Goal: Task Accomplishment & Management: Use online tool/utility

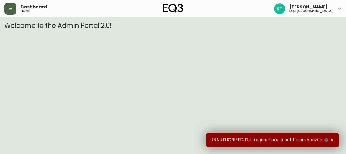
click at [13, 7] on button "button" at bounding box center [10, 9] width 12 height 12
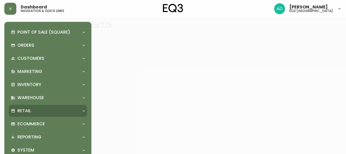
click at [30, 107] on div "Retail" at bounding box center [48, 111] width 78 height 12
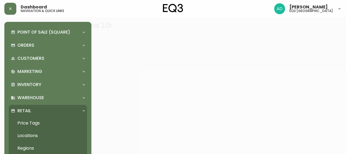
click at [40, 124] on link "Price Tags" at bounding box center [48, 123] width 78 height 13
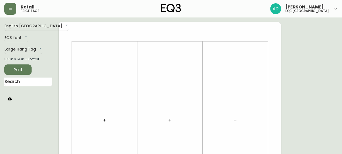
click at [10, 101] on button "button" at bounding box center [9, 98] width 11 height 11
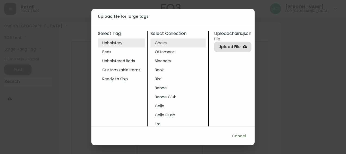
click at [163, 88] on li "Bonne" at bounding box center [178, 87] width 55 height 9
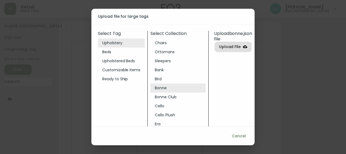
click at [226, 46] on span "Upload File" at bounding box center [230, 46] width 22 height 7
click at [0, 0] on input "Upload File" at bounding box center [0, 0] width 0 height 0
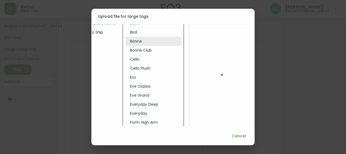
scroll to position [82, 31]
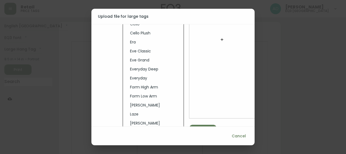
click at [217, 40] on button "button" at bounding box center [222, 39] width 11 height 11
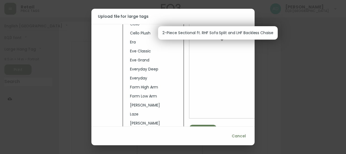
drag, startPoint x: 197, startPoint y: 28, endPoint x: 197, endPoint y: 31, distance: 3.3
click at [196, 28] on ul "2-Piece Sectional ft. RHF Sofa Split and LHF Backless Chaise" at bounding box center [218, 32] width 120 height 13
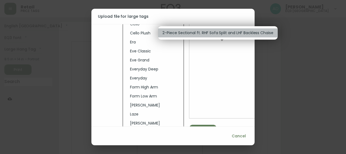
click at [199, 33] on p "2-Piece Sectional ft. RHF Sofa Split and LHF Backless Chaise" at bounding box center [218, 33] width 111 height 6
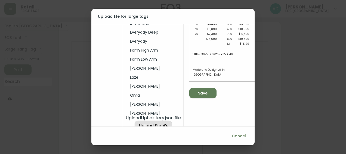
scroll to position [133, 31]
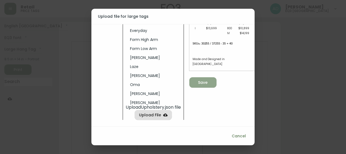
click at [198, 78] on icon "button" at bounding box center [201, 81] width 6 height 6
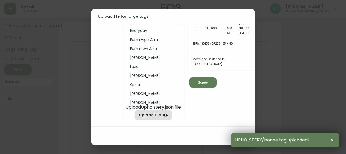
click at [257, 91] on div "Upload file for large tags Select Tag Upholstery Beds Upholstered Beds Customiz…" at bounding box center [173, 77] width 346 height 154
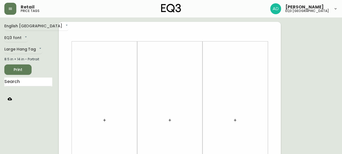
click at [9, 99] on icon "button" at bounding box center [10, 98] width 4 height 3
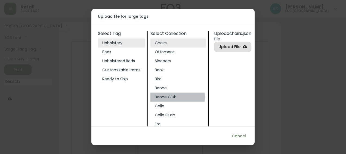
drag, startPoint x: 166, startPoint y: 97, endPoint x: 185, endPoint y: 84, distance: 23.0
click at [166, 97] on li "Bonne Club" at bounding box center [178, 96] width 55 height 9
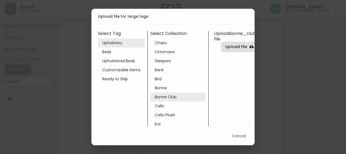
click at [231, 52] on label "Upload File" at bounding box center [239, 47] width 37 height 10
click at [0, 0] on input "Upload File" at bounding box center [0, 0] width 0 height 0
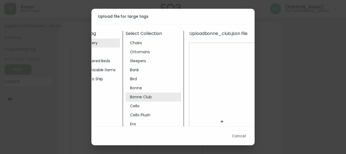
scroll to position [54, 31]
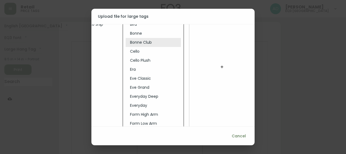
click at [218, 64] on button "button" at bounding box center [222, 66] width 11 height 11
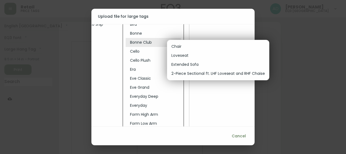
click at [180, 54] on p "Loveseat" at bounding box center [179, 56] width 17 height 6
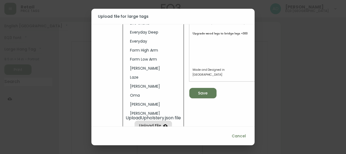
scroll to position [133, 31]
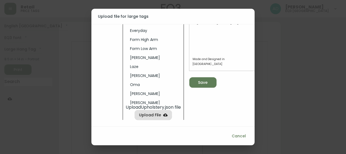
click at [197, 78] on icon "button" at bounding box center [200, 81] width 7 height 7
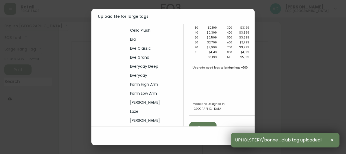
scroll to position [109, 31]
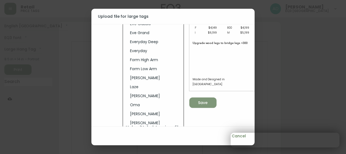
click at [204, 107] on button "Save" at bounding box center [202, 102] width 27 height 10
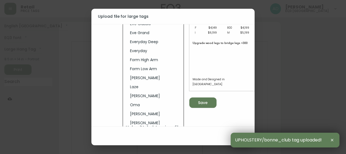
click at [330, 139] on icon "button" at bounding box center [332, 139] width 4 height 4
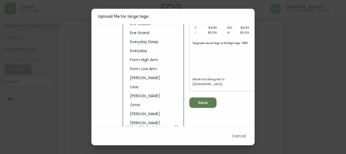
click at [237, 134] on span "Cancel" at bounding box center [239, 135] width 14 height 7
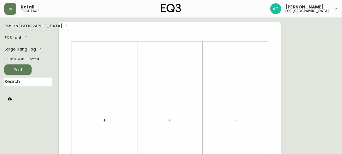
click at [10, 98] on icon "button" at bounding box center [10, 98] width 4 height 3
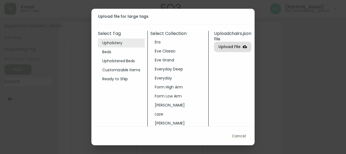
scroll to position [54, 0]
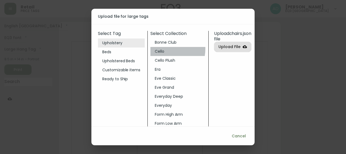
click at [161, 48] on li "Cello" at bounding box center [178, 51] width 55 height 9
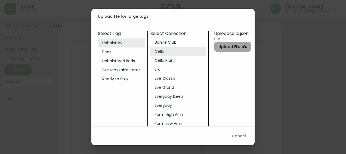
click at [223, 46] on span "Upload File" at bounding box center [230, 46] width 22 height 7
click at [0, 0] on input "Upload File" at bounding box center [0, 0] width 0 height 0
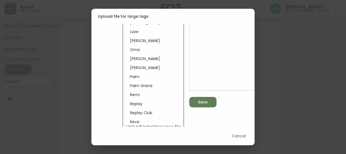
scroll to position [133, 31]
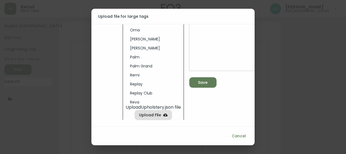
click at [198, 79] on icon "button" at bounding box center [201, 82] width 6 height 6
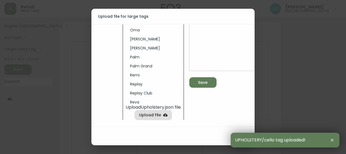
drag, startPoint x: 334, startPoint y: 139, endPoint x: 332, endPoint y: 138, distance: 2.8
click at [333, 139] on icon "button" at bounding box center [332, 139] width 4 height 4
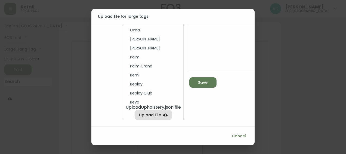
drag, startPoint x: 241, startPoint y: 140, endPoint x: 241, endPoint y: 137, distance: 2.7
click at [241, 140] on button "Cancel" at bounding box center [239, 136] width 19 height 10
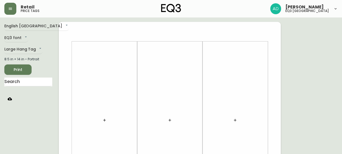
click at [10, 100] on icon "button" at bounding box center [10, 98] width 4 height 4
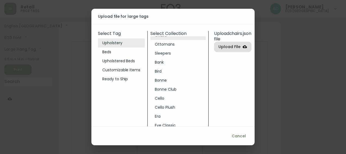
scroll to position [27, 0]
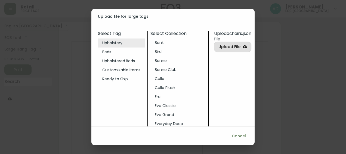
click at [163, 87] on li "Cello Plush" at bounding box center [178, 87] width 55 height 9
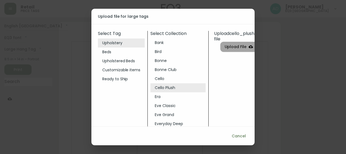
click at [241, 50] on span "Upload File" at bounding box center [236, 46] width 22 height 7
click at [0, 0] on input "Upload File" at bounding box center [0, 0] width 0 height 0
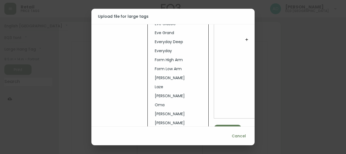
scroll to position [133, 0]
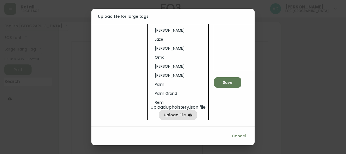
click at [231, 79] on div "Save" at bounding box center [228, 82] width 10 height 7
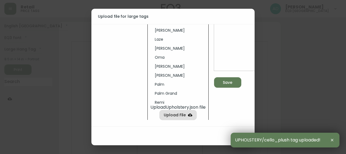
click at [332, 140] on icon "button" at bounding box center [332, 139] width 4 height 4
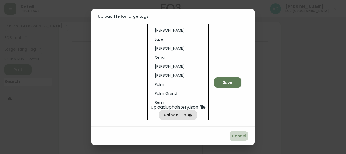
click at [241, 134] on span "Cancel" at bounding box center [239, 135] width 14 height 7
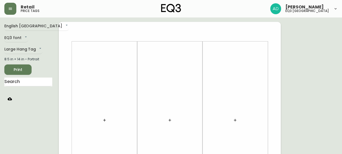
click at [13, 100] on button "button" at bounding box center [9, 98] width 11 height 11
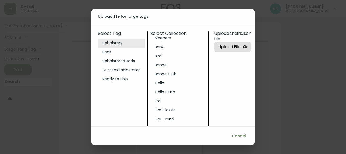
scroll to position [82, 0]
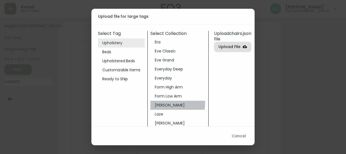
click at [162, 103] on li "Joan" at bounding box center [178, 104] width 55 height 9
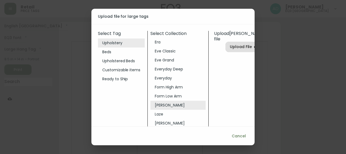
click at [230, 47] on span "Upload File" at bounding box center [241, 46] width 22 height 7
click at [0, 0] on input "Upload File" at bounding box center [0, 0] width 0 height 0
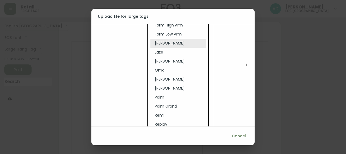
scroll to position [109, 0]
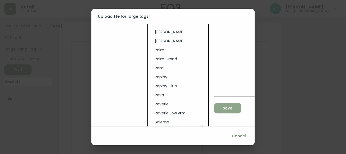
click at [232, 105] on div "Save" at bounding box center [228, 108] width 10 height 7
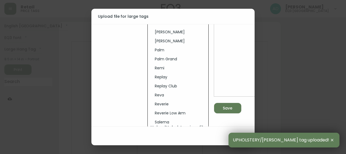
drag, startPoint x: 334, startPoint y: 139, endPoint x: 316, endPoint y: 138, distance: 18.5
click at [334, 139] on icon "button" at bounding box center [332, 139] width 4 height 4
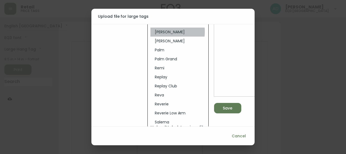
click at [160, 32] on li "Oskar" at bounding box center [178, 31] width 55 height 9
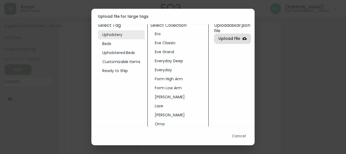
scroll to position [0, 0]
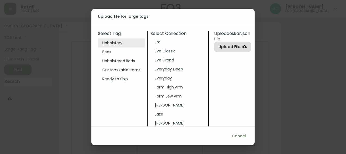
click at [238, 47] on span "Upload File" at bounding box center [230, 46] width 22 height 7
click at [0, 0] on input "Upload File" at bounding box center [0, 0] width 0 height 0
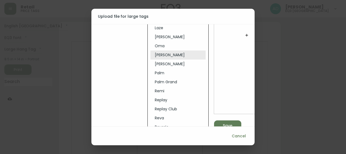
scroll to position [133, 0]
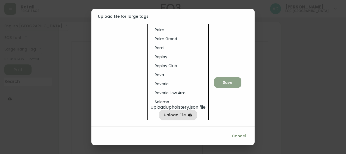
click at [235, 79] on span "Save" at bounding box center [228, 82] width 19 height 7
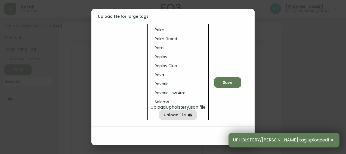
drag, startPoint x: 336, startPoint y: 140, endPoint x: 316, endPoint y: 135, distance: 20.3
click at [336, 140] on div "UPHOLSTERY/oskar tag uploaded!" at bounding box center [284, 139] width 111 height 15
click at [333, 139] on icon "button" at bounding box center [332, 139] width 4 height 4
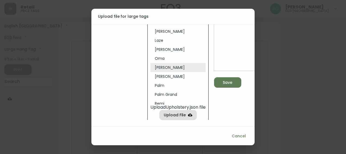
scroll to position [54, 0]
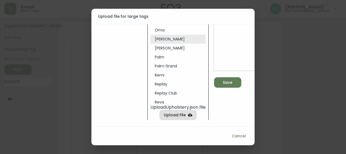
click at [162, 44] on li "Oskar Plush" at bounding box center [178, 48] width 55 height 9
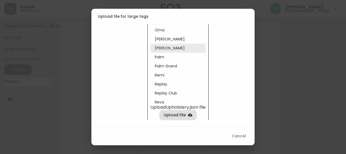
scroll to position [0, 0]
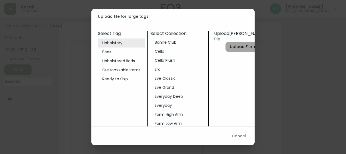
click at [233, 45] on span "Upload File" at bounding box center [241, 46] width 22 height 7
click at [0, 0] on input "Upload File" at bounding box center [0, 0] width 0 height 0
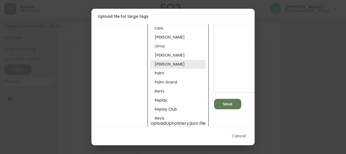
scroll to position [133, 0]
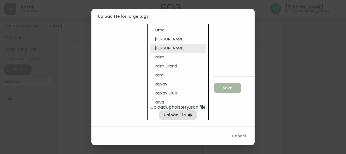
click at [234, 84] on span "Save" at bounding box center [228, 87] width 19 height 7
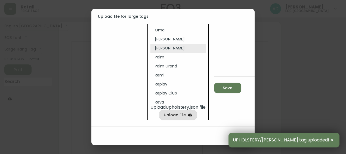
drag, startPoint x: 333, startPoint y: 139, endPoint x: 326, endPoint y: 135, distance: 8.6
click at [333, 139] on icon "button" at bounding box center [332, 139] width 4 height 4
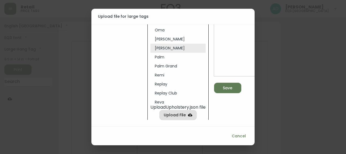
click at [158, 71] on li "Remi" at bounding box center [178, 75] width 55 height 9
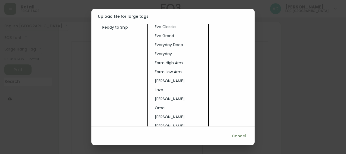
scroll to position [0, 0]
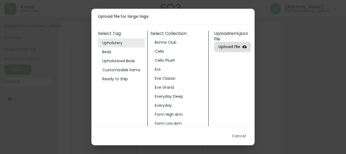
click at [237, 45] on span "Upload File" at bounding box center [230, 46] width 22 height 7
click at [0, 0] on input "Upload File" at bounding box center [0, 0] width 0 height 0
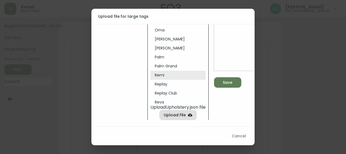
click at [229, 72] on div "Save" at bounding box center [246, 1] width 65 height 174
click at [228, 78] on icon "button" at bounding box center [226, 81] width 6 height 6
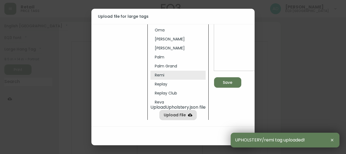
drag, startPoint x: 337, startPoint y: 140, endPoint x: 330, endPoint y: 140, distance: 6.5
click at [334, 140] on div "UPHOLSTERY/remi tag uploaded!" at bounding box center [285, 139] width 109 height 15
click at [330, 139] on icon "button" at bounding box center [332, 139] width 4 height 4
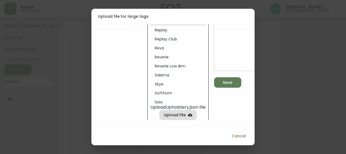
scroll to position [109, 0]
click at [156, 44] on li "Reva" at bounding box center [178, 47] width 55 height 9
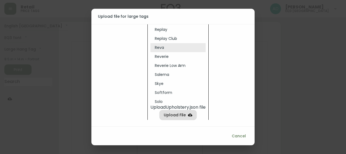
scroll to position [0, 0]
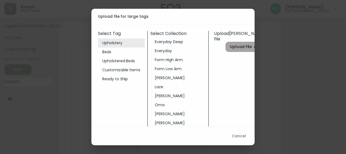
click at [237, 50] on label "Upload File" at bounding box center [244, 47] width 37 height 10
click at [0, 0] on input "Upload File" at bounding box center [0, 0] width 0 height 0
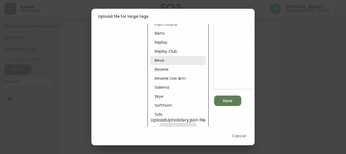
scroll to position [133, 0]
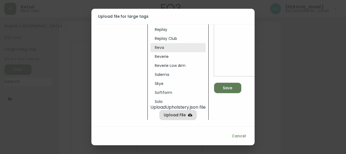
click at [231, 84] on span "Save" at bounding box center [228, 87] width 10 height 7
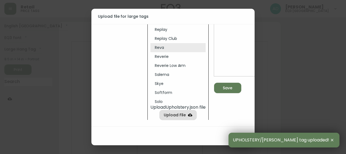
click at [332, 138] on icon "button" at bounding box center [332, 139] width 4 height 4
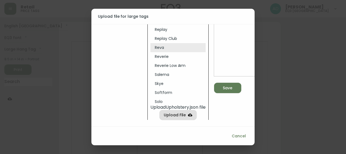
click at [240, 133] on span "Cancel" at bounding box center [239, 135] width 14 height 7
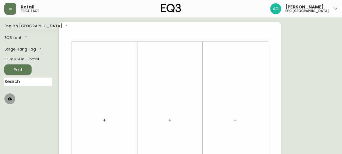
click at [12, 98] on button "button" at bounding box center [9, 98] width 11 height 11
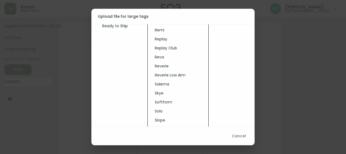
scroll to position [109, 0]
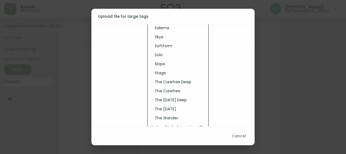
click at [161, 27] on li "Salema" at bounding box center [178, 27] width 55 height 9
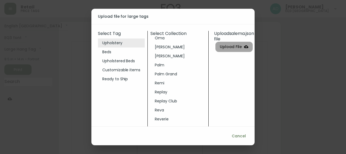
click at [236, 47] on span "Upload File" at bounding box center [231, 46] width 22 height 7
click at [0, 0] on input "Upload File" at bounding box center [0, 0] width 0 height 0
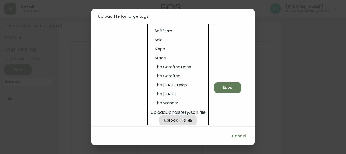
scroll to position [133, 0]
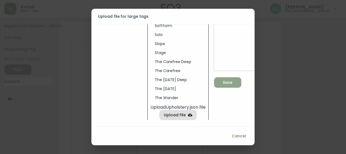
click at [232, 82] on button "Save" at bounding box center [227, 82] width 27 height 10
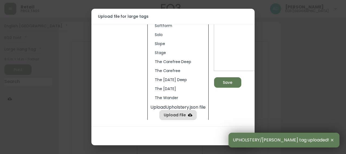
drag, startPoint x: 334, startPoint y: 138, endPoint x: 330, endPoint y: 137, distance: 3.5
click at [332, 137] on button "button" at bounding box center [332, 140] width 6 height 6
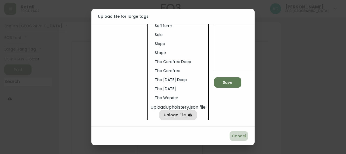
drag, startPoint x: 245, startPoint y: 135, endPoint x: 238, endPoint y: 129, distance: 9.3
click at [244, 135] on span "Cancel" at bounding box center [239, 135] width 14 height 7
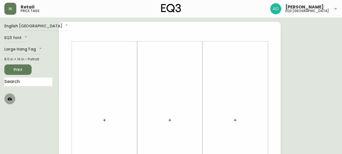
click at [9, 98] on icon "button" at bounding box center [10, 98] width 4 height 4
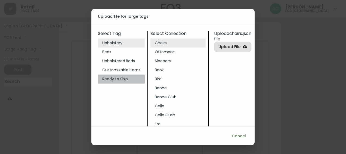
click at [121, 80] on li "Ready to Ship" at bounding box center [121, 78] width 47 height 9
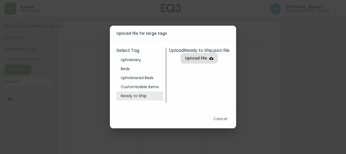
click at [188, 63] on label "Upload File" at bounding box center [199, 58] width 37 height 10
click at [0, 0] on input "Upload File" at bounding box center [0, 0] width 0 height 0
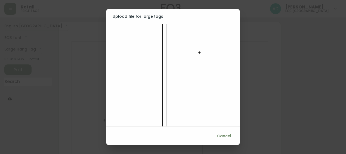
scroll to position [106, 0]
click at [175, 112] on icon "button" at bounding box center [176, 113] width 7 height 7
